Goal: Transaction & Acquisition: Book appointment/travel/reservation

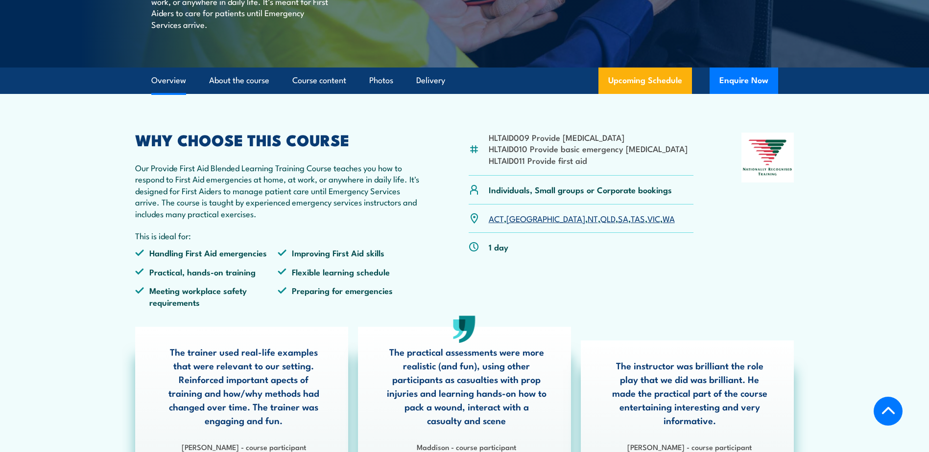
scroll to position [196, 0]
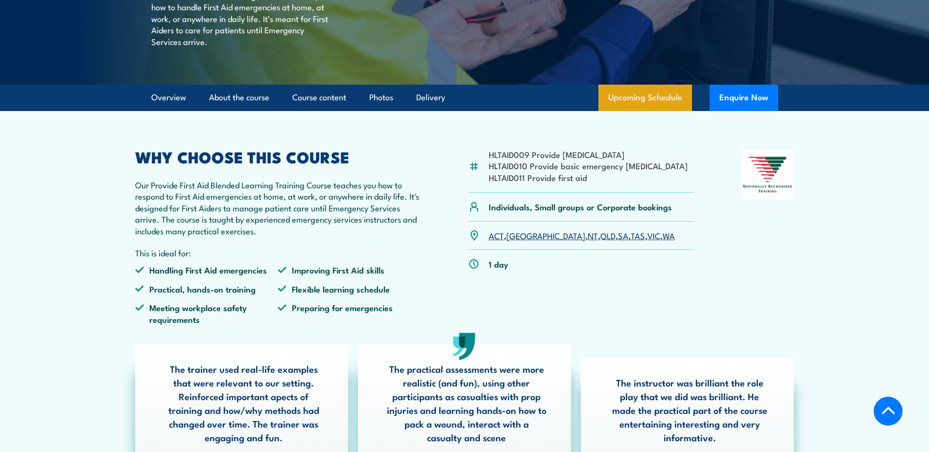
click at [669, 111] on link "Upcoming Schedule" at bounding box center [645, 98] width 94 height 26
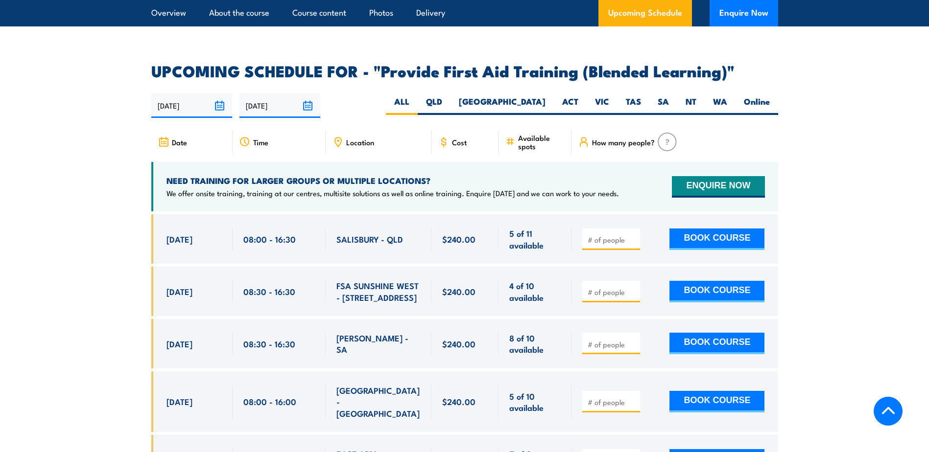
scroll to position [1941, 0]
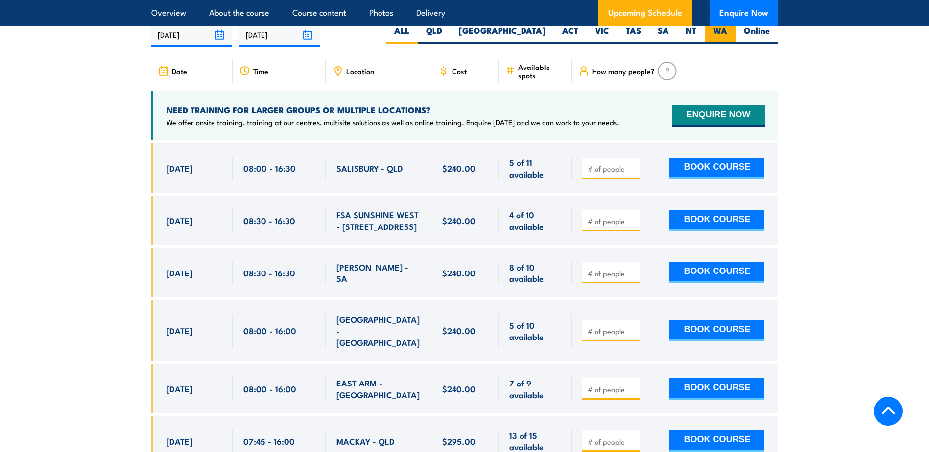
click at [721, 34] on label "WA" at bounding box center [720, 34] width 31 height 19
click at [727, 31] on input "WA" at bounding box center [730, 28] width 6 height 6
radio input "true"
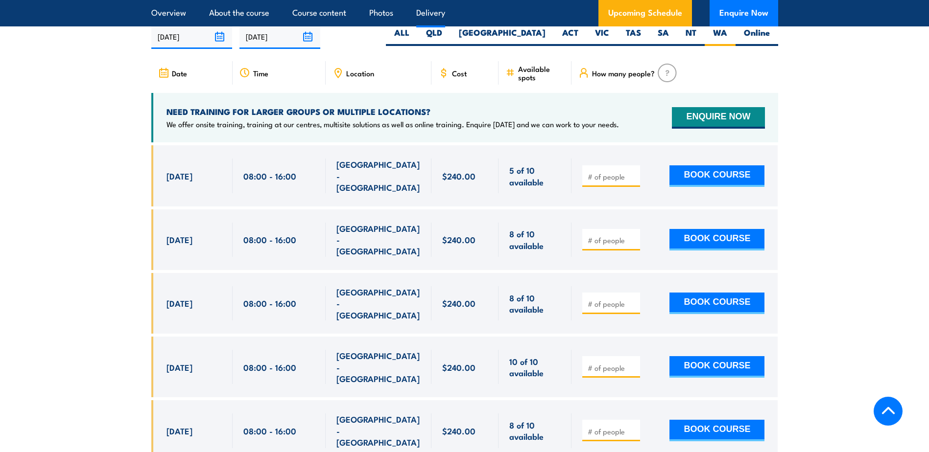
scroll to position [1941, 0]
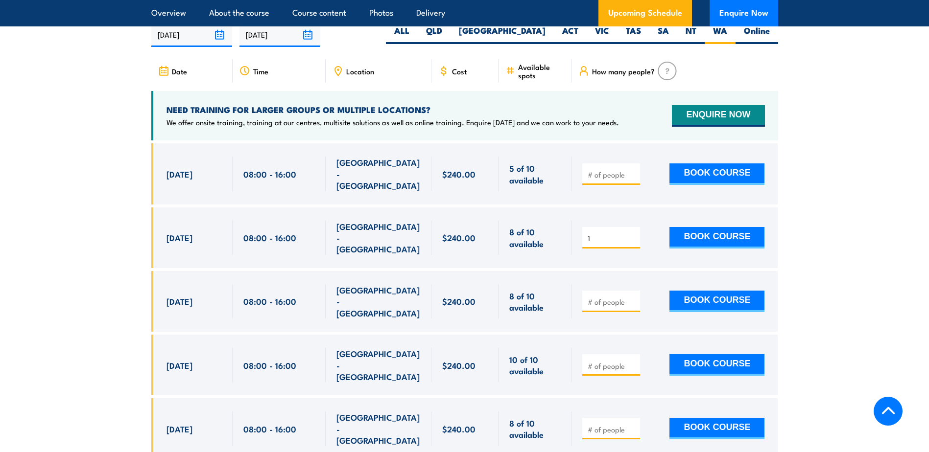
click at [631, 234] on input "1" at bounding box center [612, 239] width 49 height 10
type input "2"
click at [631, 234] on input "2" at bounding box center [612, 239] width 49 height 10
click at [708, 227] on button "BOOK COURSE" at bounding box center [716, 238] width 95 height 22
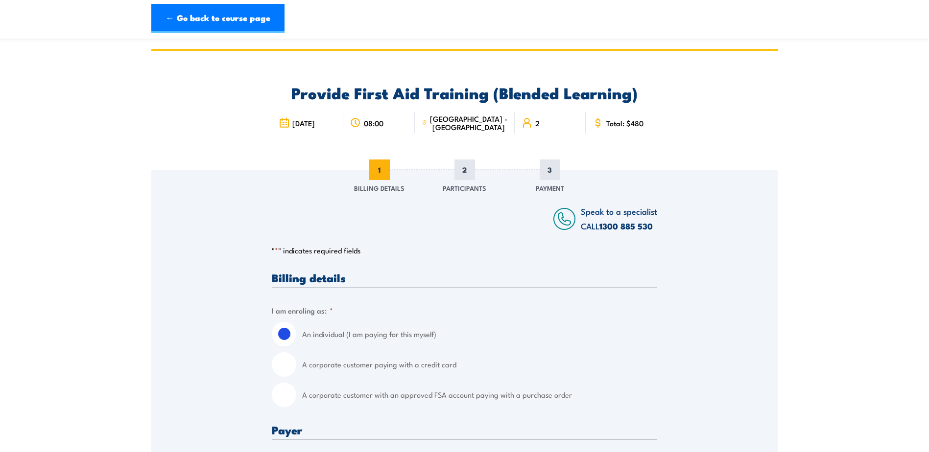
scroll to position [49, 0]
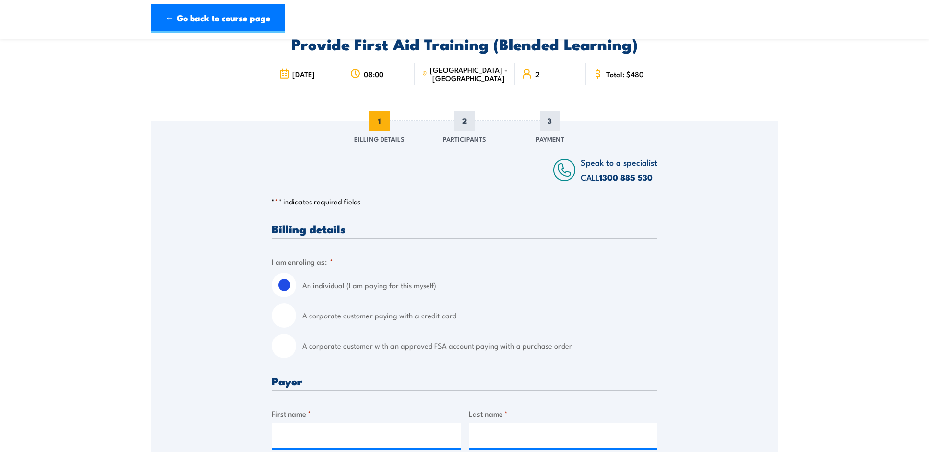
click at [287, 345] on input "A corporate customer with an approved FSA account paying with a purchase order" at bounding box center [284, 346] width 24 height 24
radio input "true"
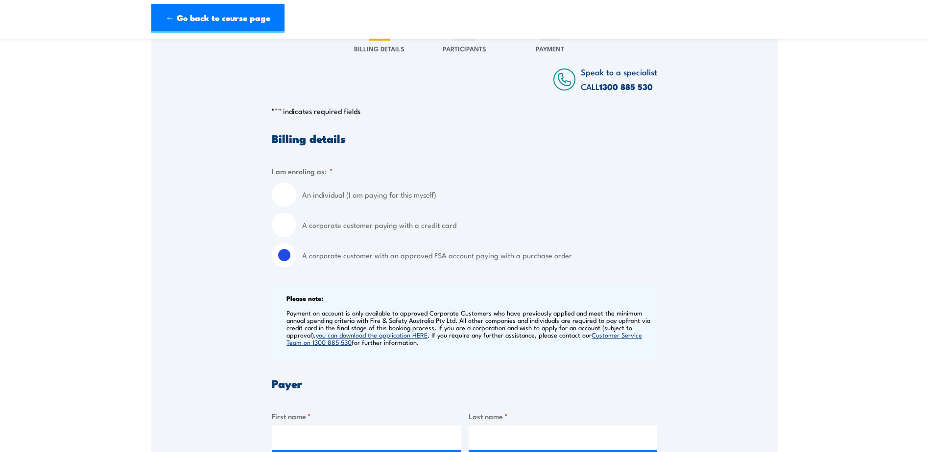
scroll to position [98, 0]
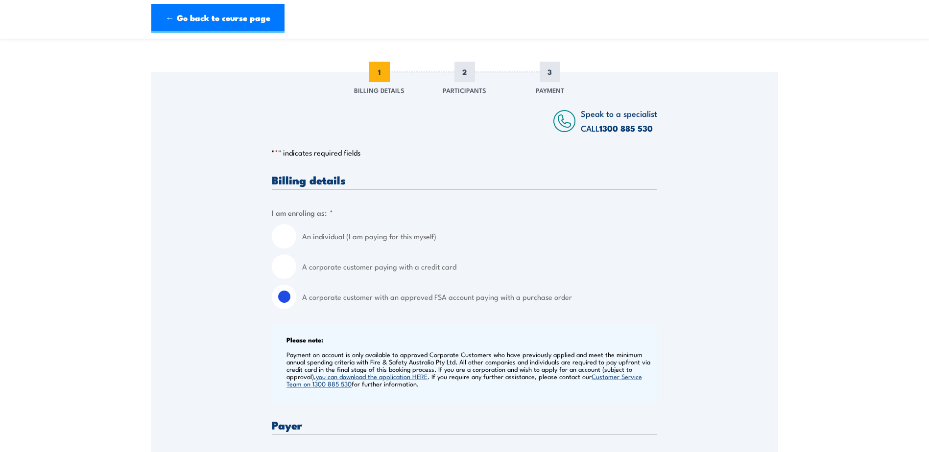
click at [297, 270] on div "A corporate customer paying with a credit card" at bounding box center [464, 267] width 385 height 24
click at [294, 262] on input "A corporate customer paying with a credit card" at bounding box center [284, 267] width 24 height 24
radio input "true"
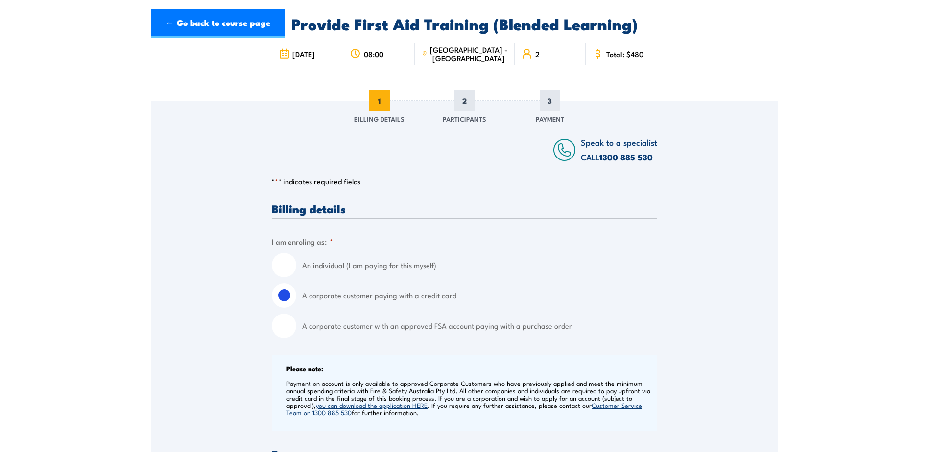
scroll to position [0, 0]
